Goal: Complete application form

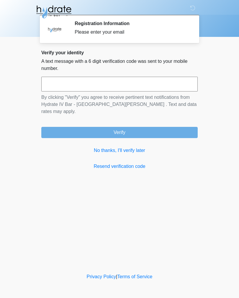
click at [59, 82] on input "text" at bounding box center [119, 84] width 157 height 15
type input "******"
click at [155, 127] on button "Verify" at bounding box center [119, 132] width 157 height 11
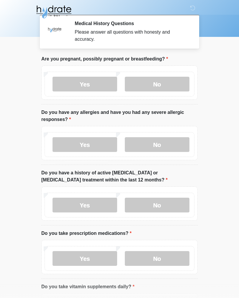
click at [154, 79] on label "No" at bounding box center [157, 84] width 65 height 15
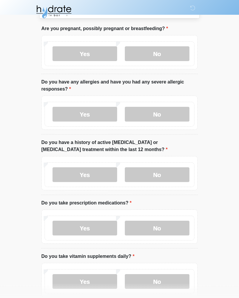
scroll to position [32, 0]
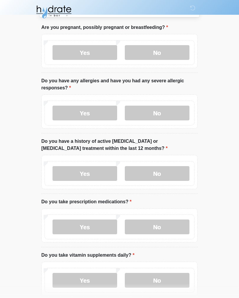
click at [170, 110] on label "No" at bounding box center [157, 113] width 65 height 15
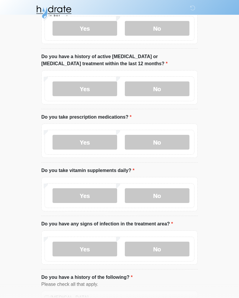
scroll to position [120, 0]
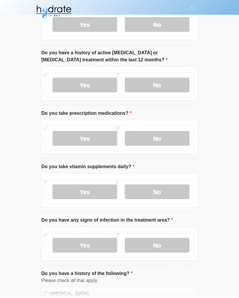
click at [162, 80] on label "No" at bounding box center [157, 85] width 65 height 15
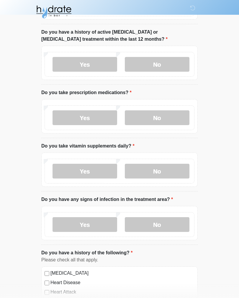
scroll to position [150, 0]
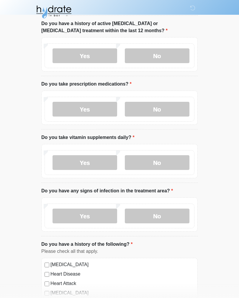
click at [158, 116] on label "No" at bounding box center [157, 109] width 65 height 15
click at [86, 113] on label "Yes" at bounding box center [85, 109] width 65 height 15
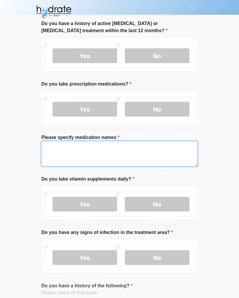
click at [117, 148] on textarea "Please specify medication names" at bounding box center [119, 153] width 157 height 25
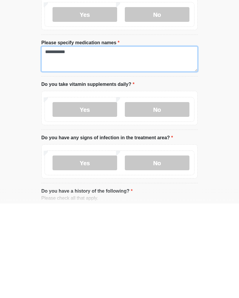
scroll to position [167, 0]
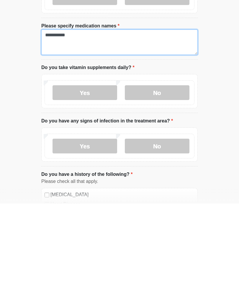
type textarea "**********"
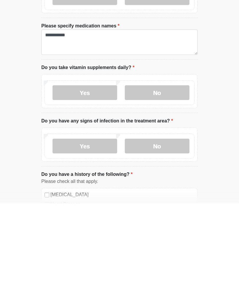
click at [90, 180] on label "Yes" at bounding box center [85, 187] width 65 height 15
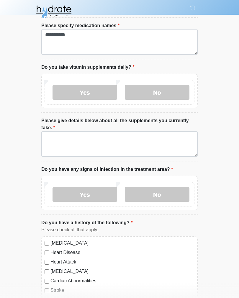
click at [154, 90] on label "No" at bounding box center [157, 92] width 65 height 15
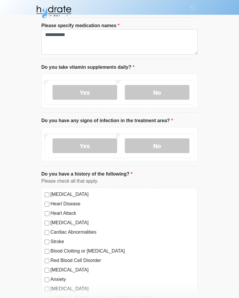
click at [145, 147] on label "No" at bounding box center [157, 146] width 65 height 15
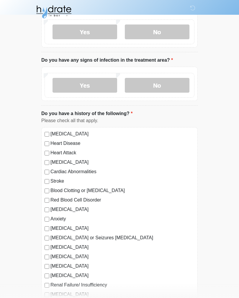
scroll to position [324, 0]
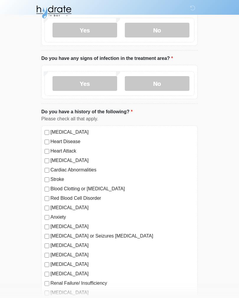
click at [51, 130] on label "High Blood Pressure" at bounding box center [123, 132] width 144 height 7
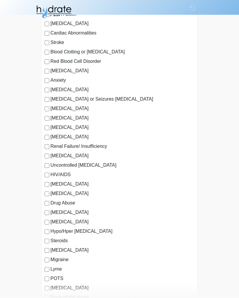
scroll to position [441, 0]
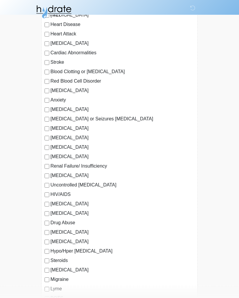
click at [50, 91] on div "Depression" at bounding box center [120, 90] width 150 height 7
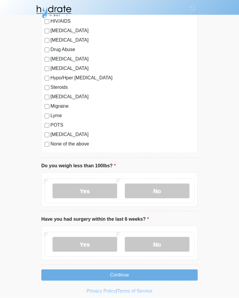
scroll to position [619, 0]
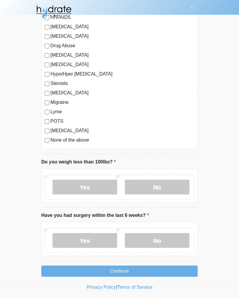
click at [151, 189] on label "No" at bounding box center [157, 187] width 65 height 15
click at [139, 239] on label "No" at bounding box center [157, 240] width 65 height 15
click at [90, 269] on button "Continue" at bounding box center [119, 271] width 157 height 11
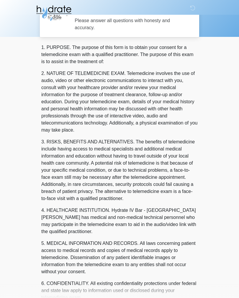
scroll to position [0, 0]
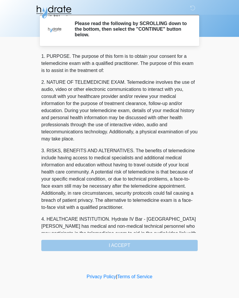
click at [74, 246] on div "1. PURPOSE. The purpose of this form is to obtain your consent for a telemedici…" at bounding box center [119, 152] width 157 height 199
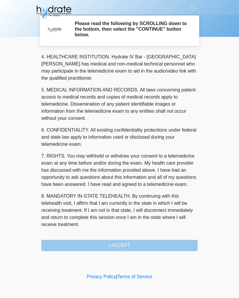
scroll to position [170, 0]
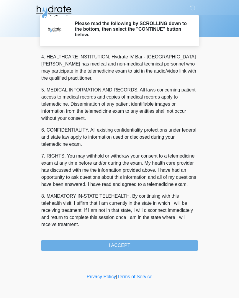
click at [92, 246] on button "I ACCEPT" at bounding box center [119, 245] width 157 height 11
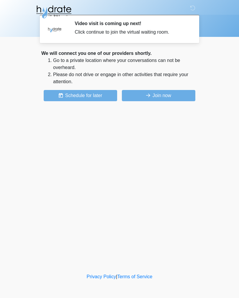
click at [151, 97] on button "Join now" at bounding box center [159, 95] width 74 height 11
